Goal: Task Accomplishment & Management: Complete application form

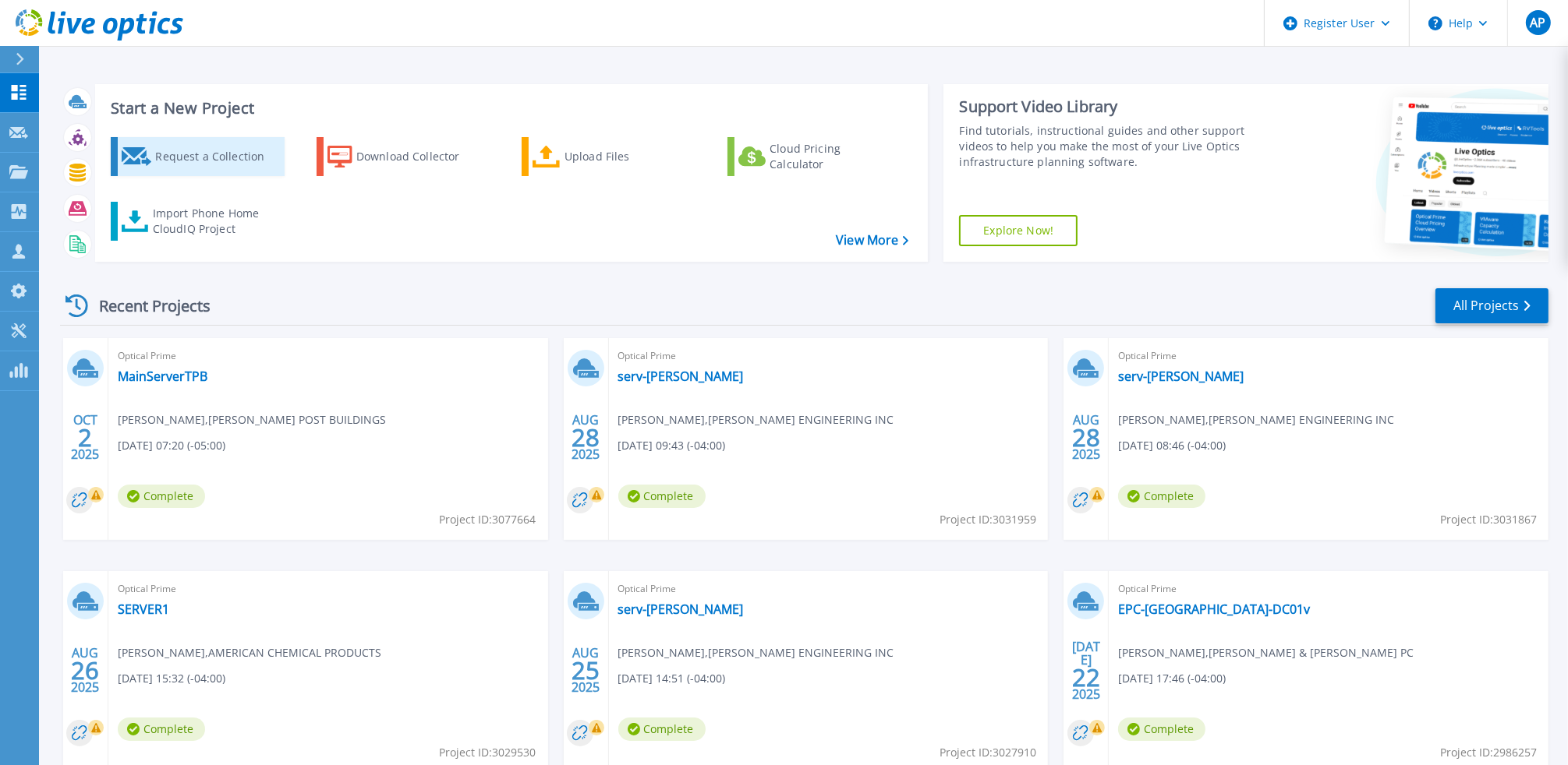
click at [166, 169] on div "Request a Collection" at bounding box center [217, 156] width 125 height 31
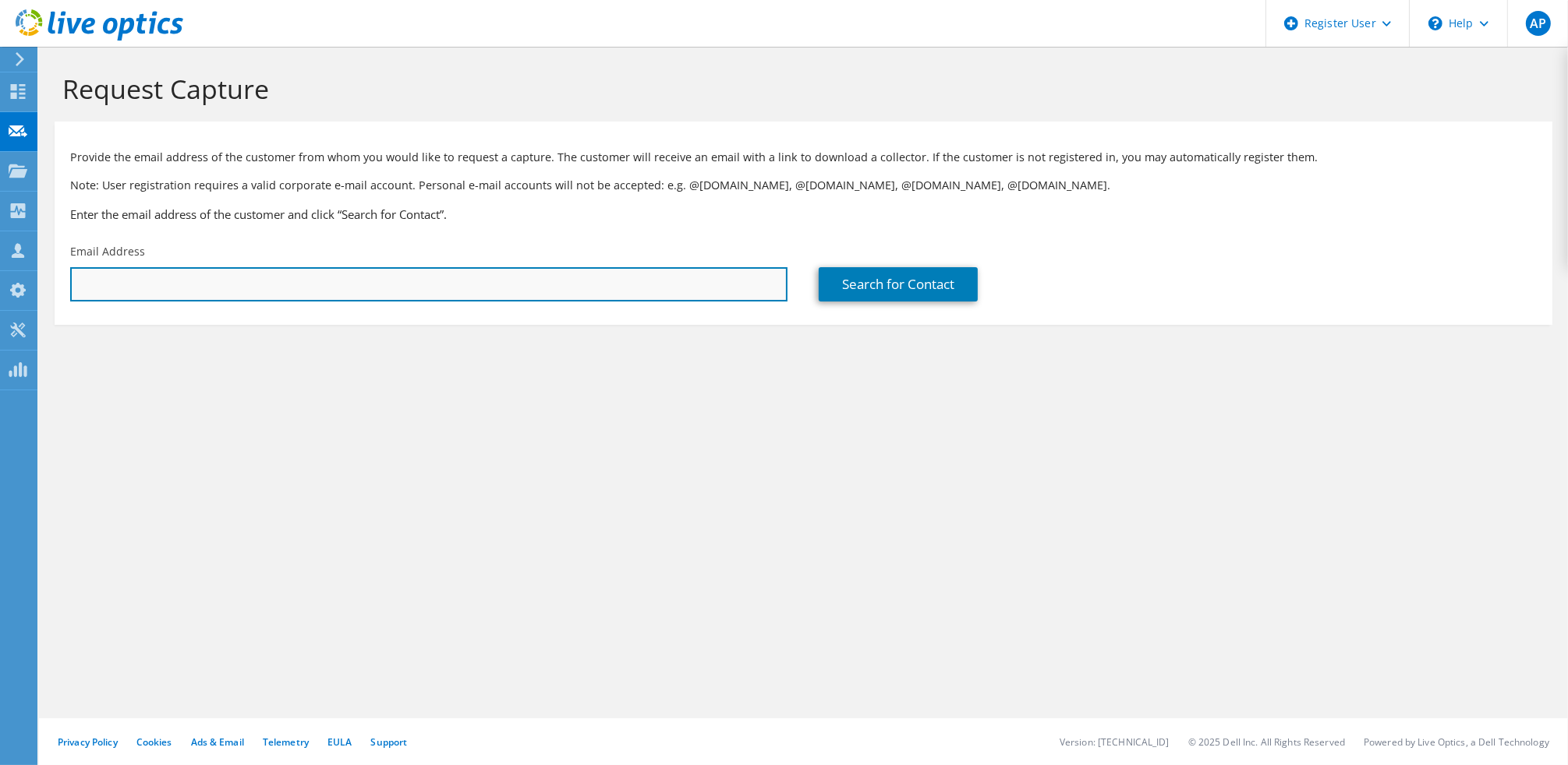
click at [306, 283] on input "text" at bounding box center [428, 284] width 717 height 34
paste input "[EMAIL_ADDRESS][DOMAIN_NAME]"
type input "[EMAIL_ADDRESS][DOMAIN_NAME]"
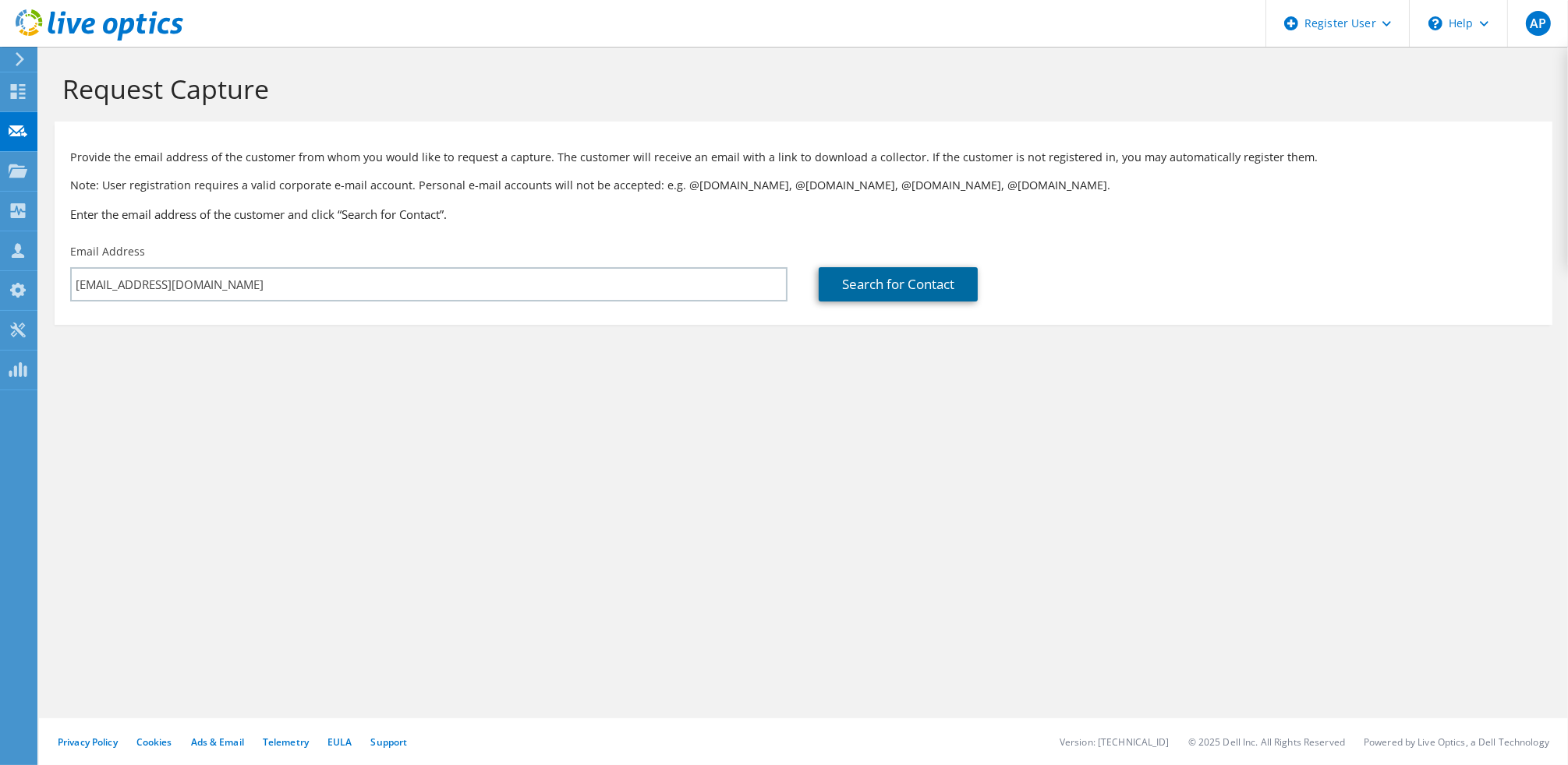
click at [870, 275] on link "Search for Contact" at bounding box center [898, 284] width 159 height 34
type input "Castlewood Group"
type input "[PERSON_NAME]"
type input "[GEOGRAPHIC_DATA]"
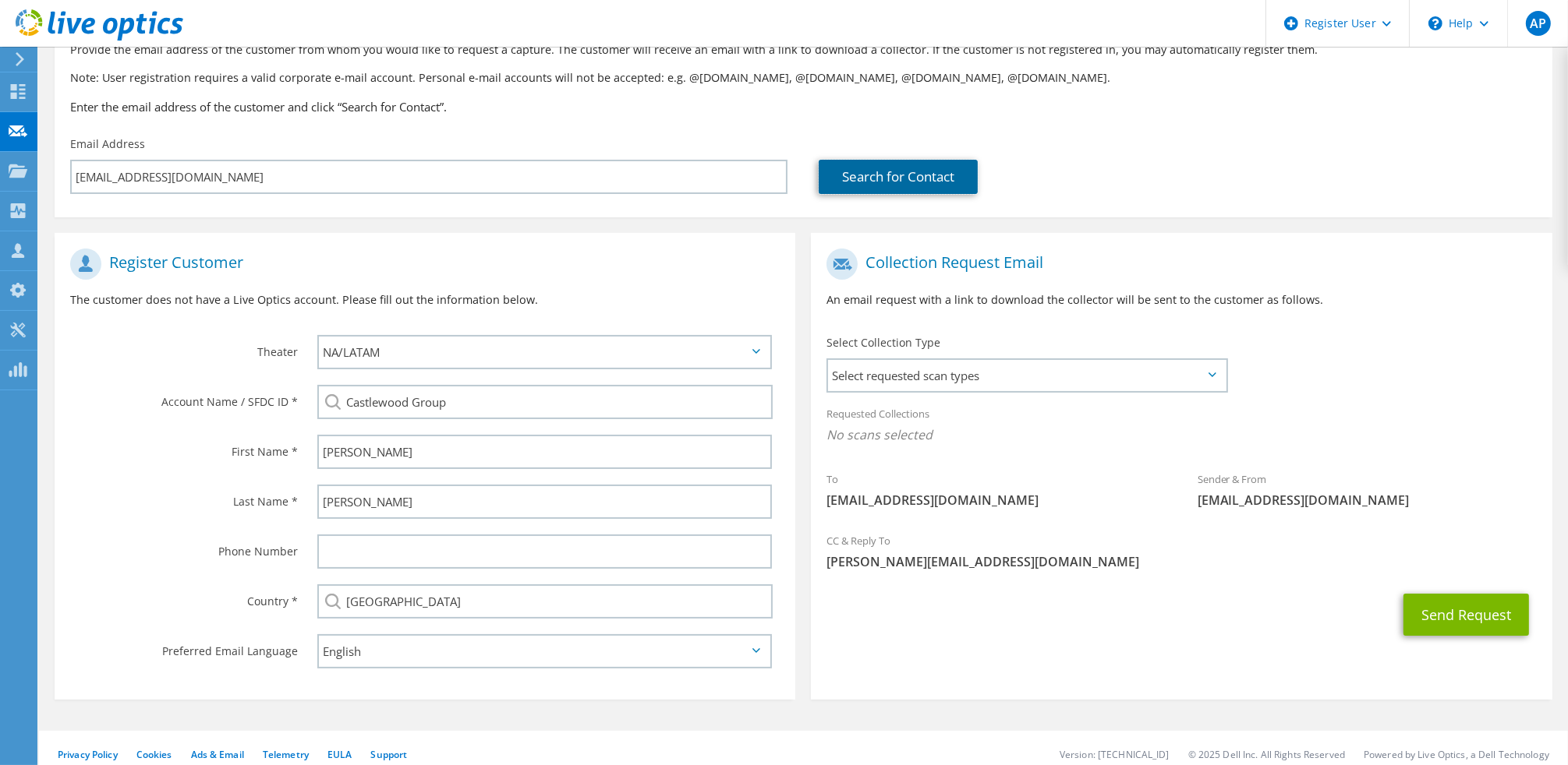
scroll to position [115, 0]
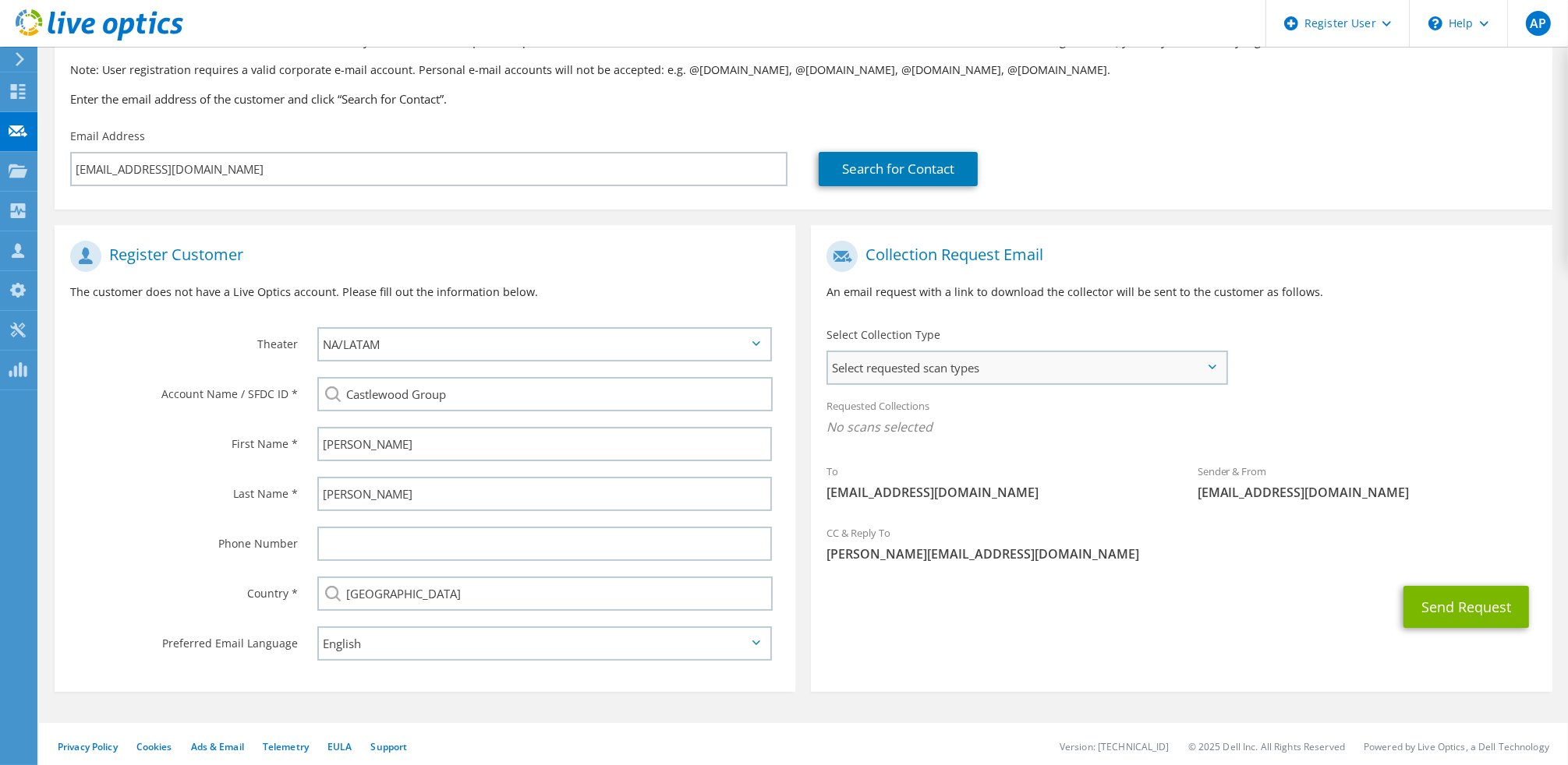
click at [1096, 381] on span "Select requested scan types" at bounding box center [1027, 367] width 397 height 31
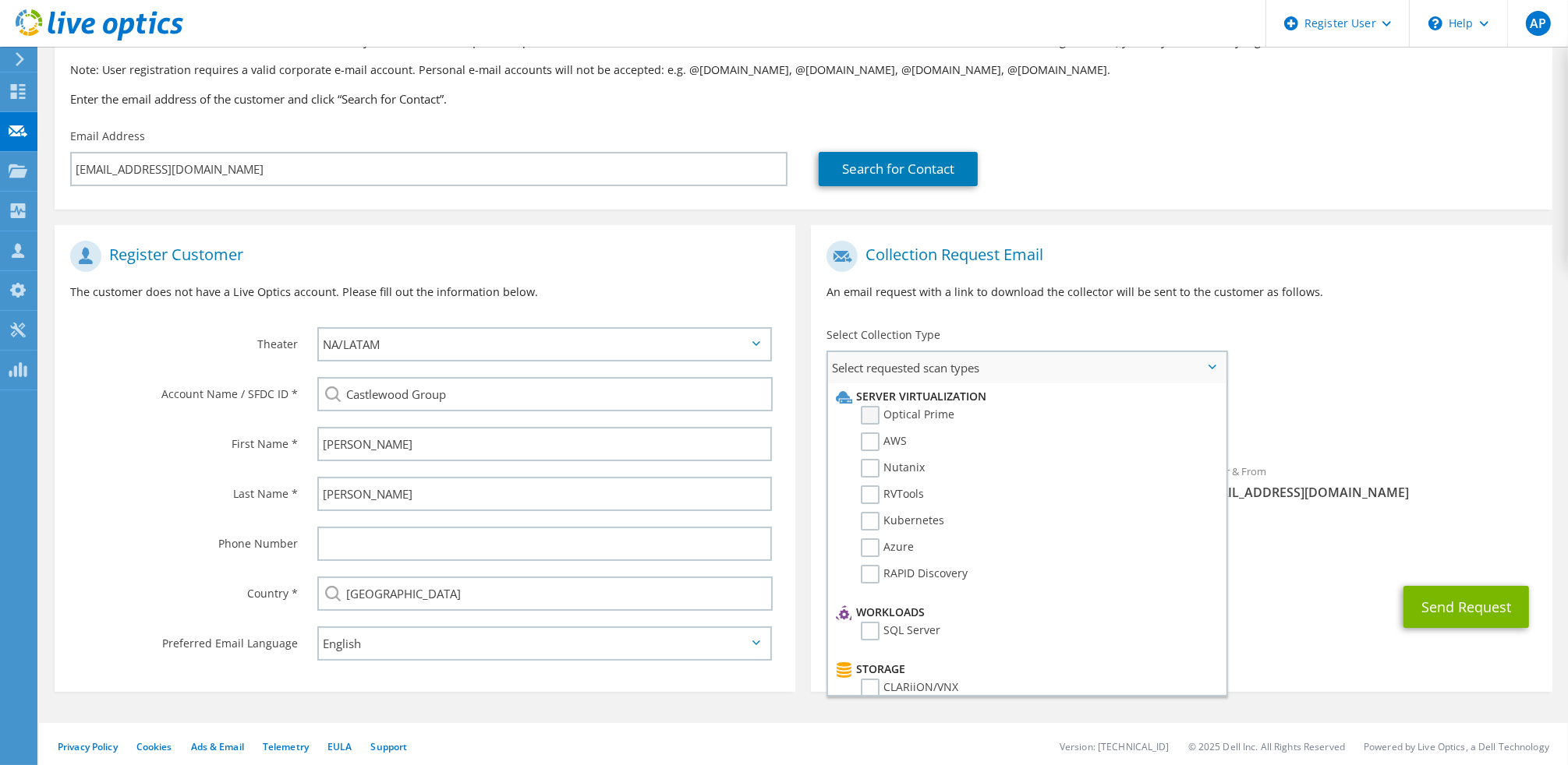
click at [944, 412] on label "Optical Prime" at bounding box center [907, 416] width 93 height 19
click at [0, 0] on input "Optical Prime" at bounding box center [0, 0] width 0 height 0
click at [1409, 390] on div "Requested Collections No scans selected Optical Prime" at bounding box center [1181, 421] width 741 height 63
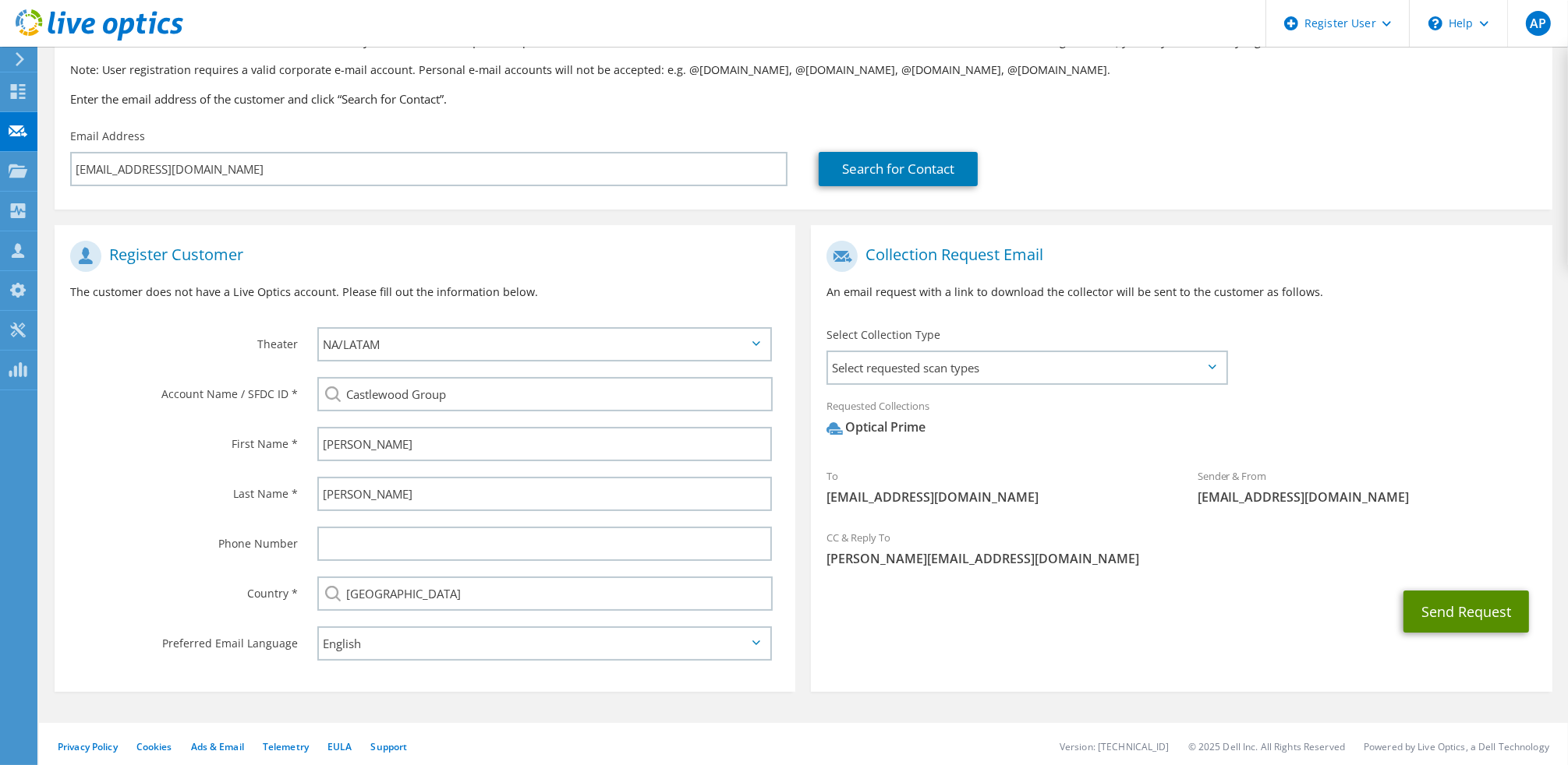
click at [1428, 614] on button "Send Request" at bounding box center [1466, 612] width 126 height 42
